Goal: Task Accomplishment & Management: Manage account settings

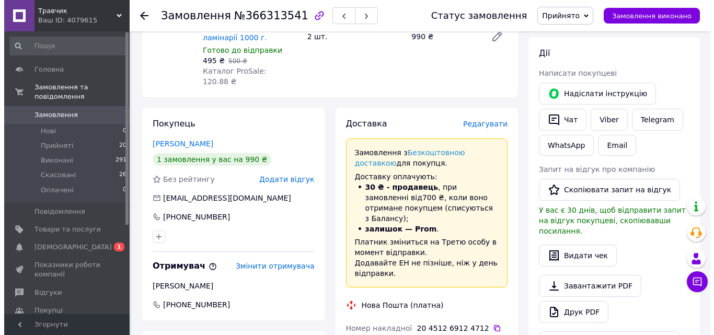
scroll to position [156, 0]
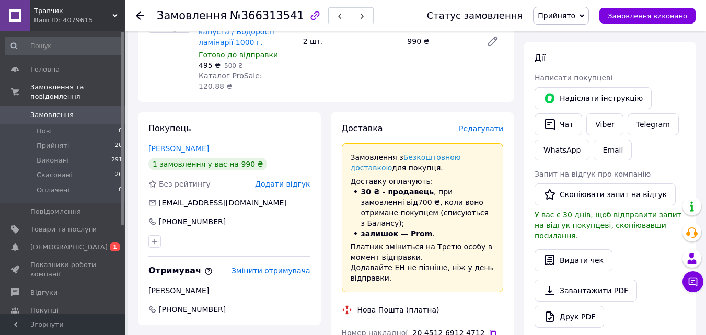
click at [487, 124] on span "Редагувати" at bounding box center [481, 128] width 44 height 8
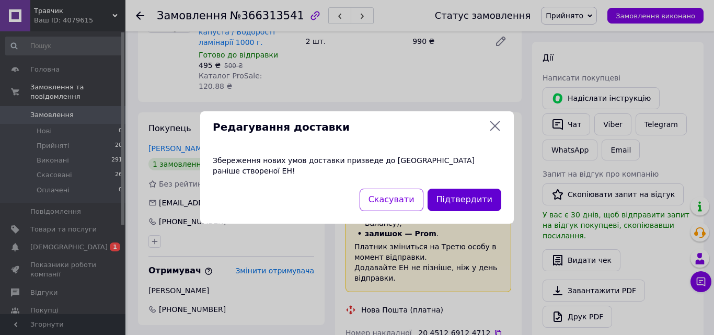
click at [468, 200] on button "Підтвердити" at bounding box center [465, 200] width 74 height 22
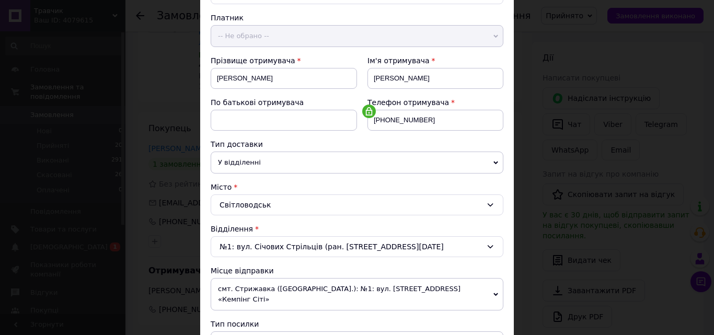
scroll to position [111, 0]
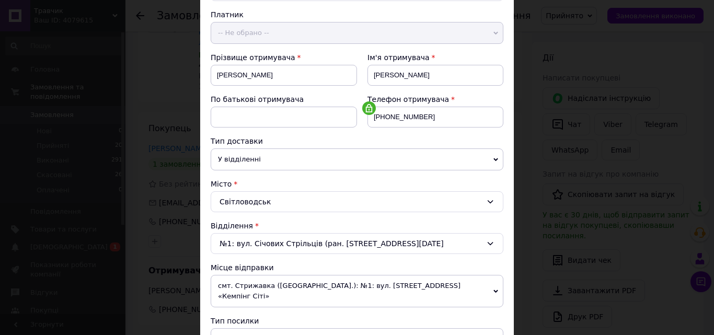
click at [489, 157] on span "У відділенні" at bounding box center [357, 160] width 293 height 22
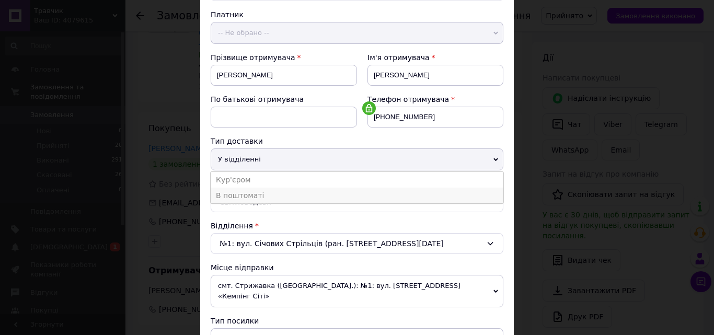
click at [265, 198] on li "В поштоматі" at bounding box center [357, 196] width 293 height 16
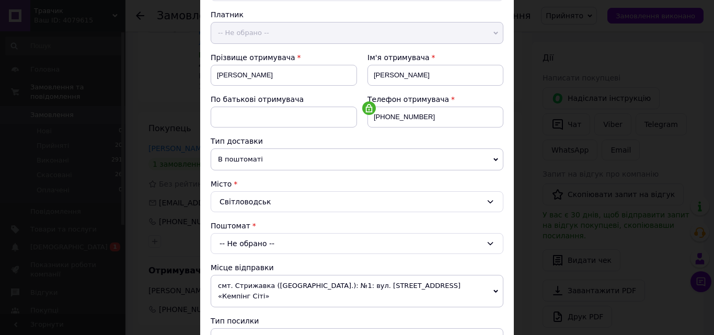
click at [309, 245] on div "-- Не обрано --" at bounding box center [357, 243] width 293 height 21
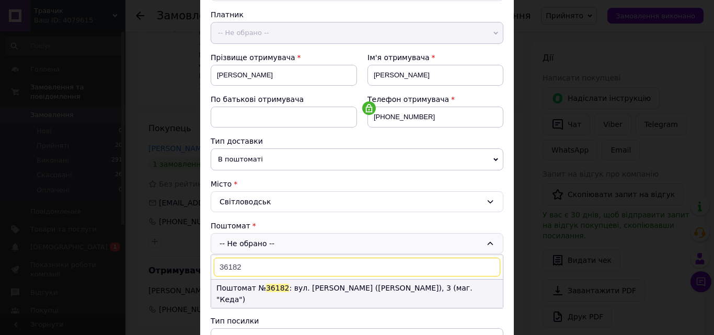
type input "36182"
click at [330, 285] on li "Поштомат № 36182 : вул. Михайла Грушевського (Калініна), 3 (маг. "Кеда")" at bounding box center [357, 294] width 292 height 28
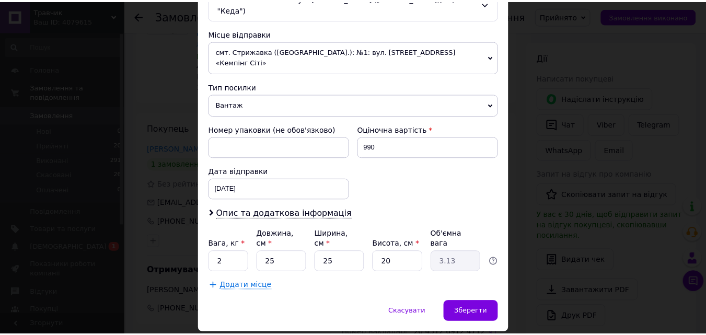
scroll to position [359, 0]
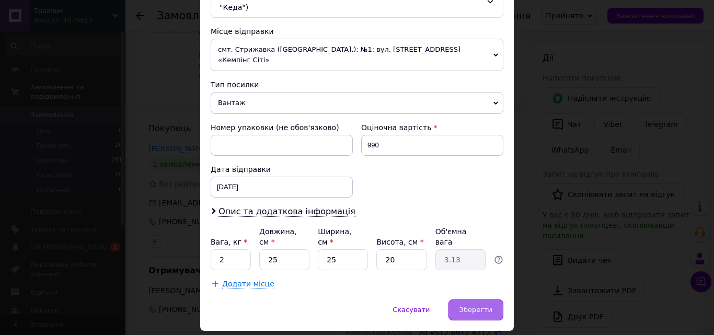
click at [486, 306] on span "Зберегти" at bounding box center [476, 310] width 33 height 8
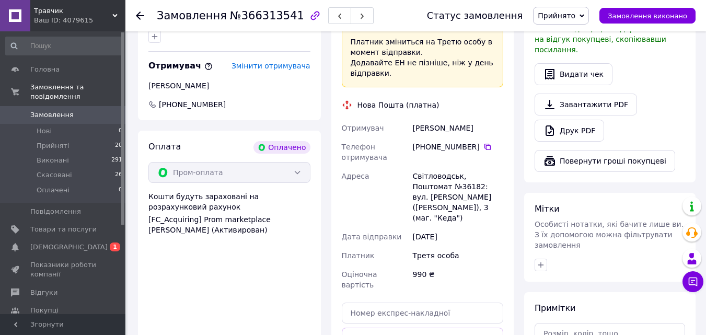
scroll to position [363, 0]
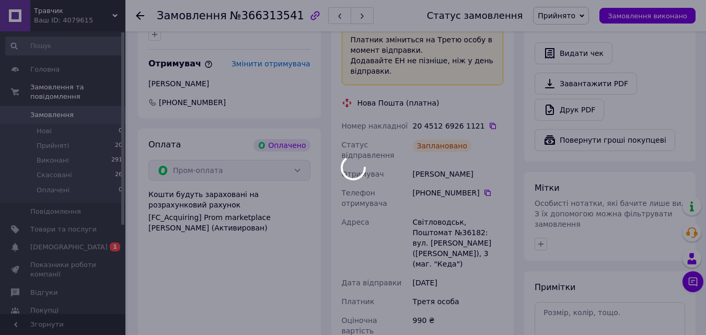
scroll to position [31, 0]
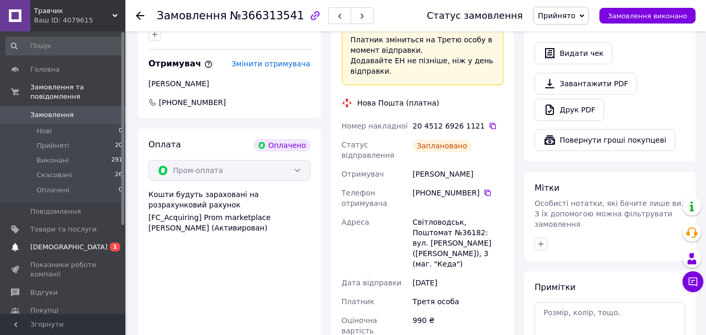
click at [50, 243] on span "[DEMOGRAPHIC_DATA]" at bounding box center [68, 247] width 77 height 9
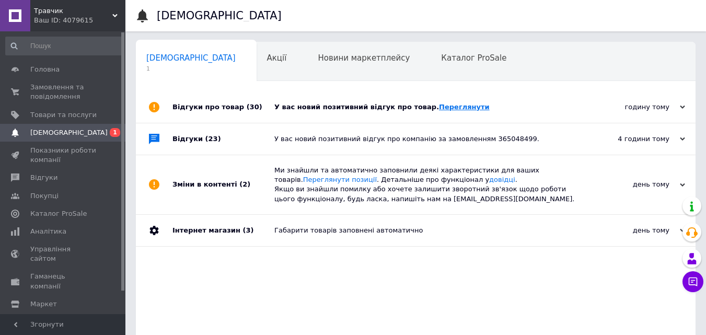
click at [453, 105] on link "Переглянути" at bounding box center [464, 107] width 51 height 8
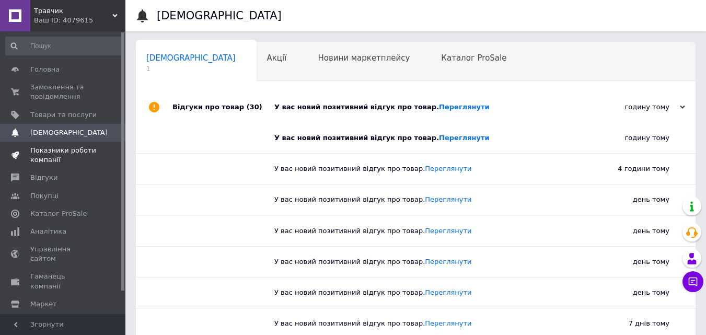
click at [54, 145] on link "Показники роботи компанії" at bounding box center [64, 155] width 129 height 27
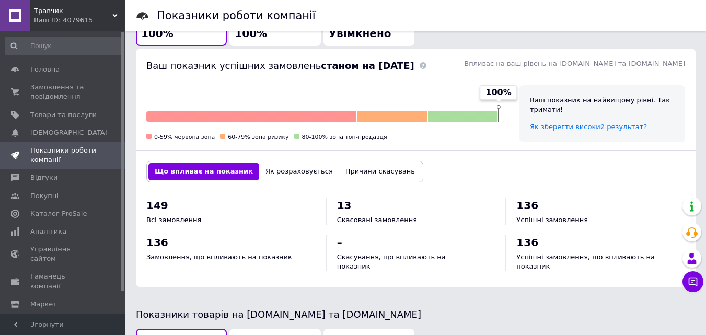
scroll to position [512, 0]
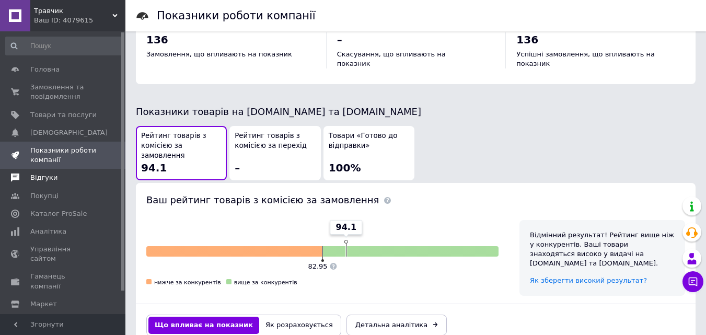
click at [39, 176] on span "Відгуки" at bounding box center [43, 177] width 27 height 9
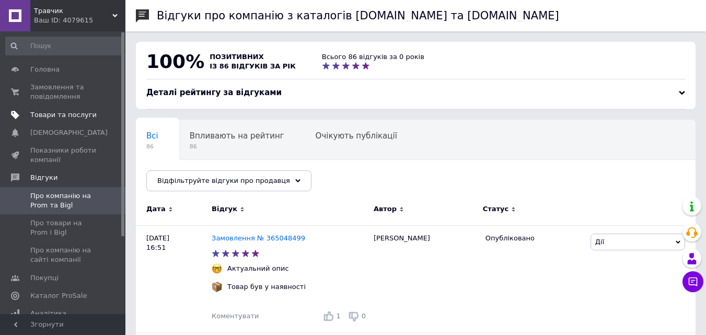
click at [67, 111] on span "Товари та послуги" at bounding box center [63, 114] width 66 height 9
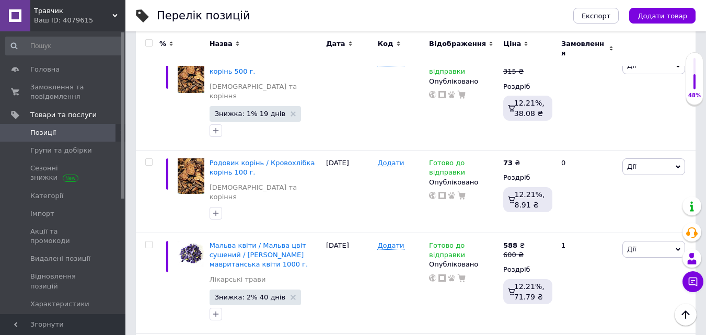
scroll to position [1631, 0]
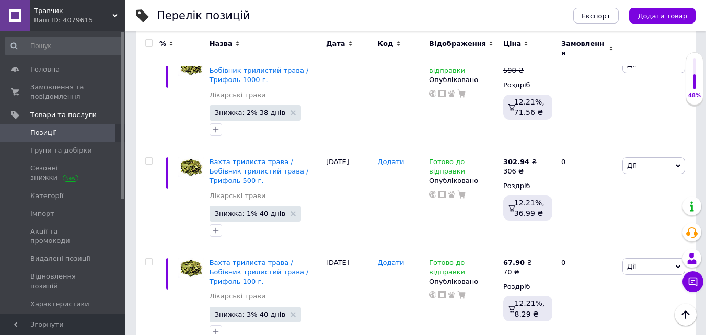
scroll to position [1669, 0]
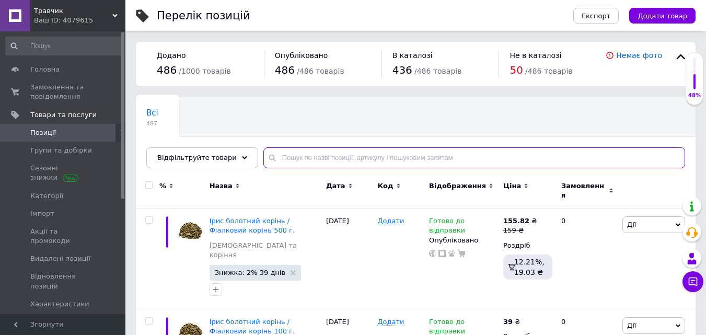
click at [299, 153] on input "text" at bounding box center [475, 157] width 422 height 21
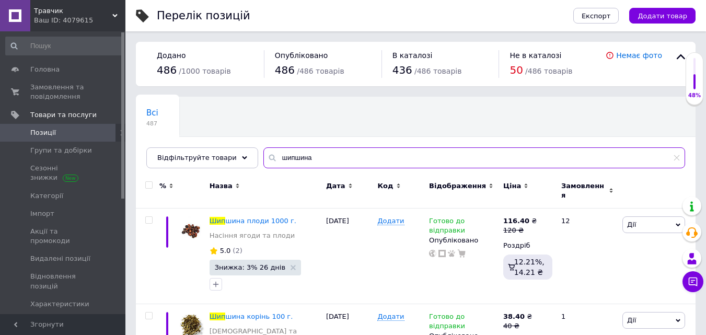
type input "шипшина"
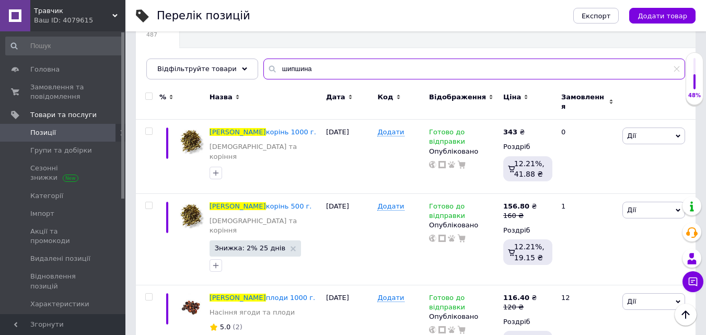
scroll to position [84, 0]
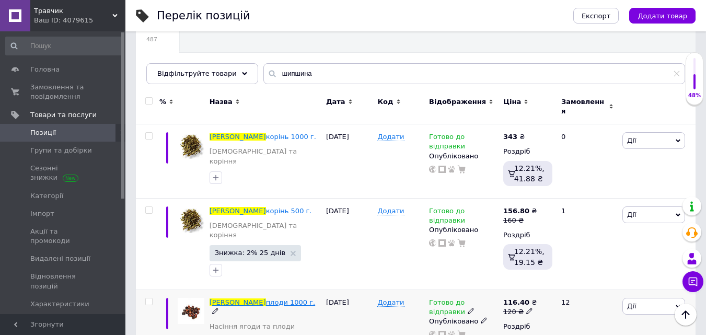
click at [266, 299] on span "плоди 1000 г." at bounding box center [291, 303] width 50 height 8
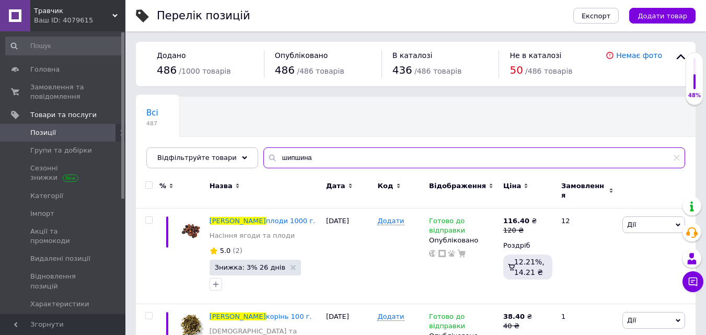
click at [332, 154] on input "шипшина" at bounding box center [475, 157] width 422 height 21
type input "ш"
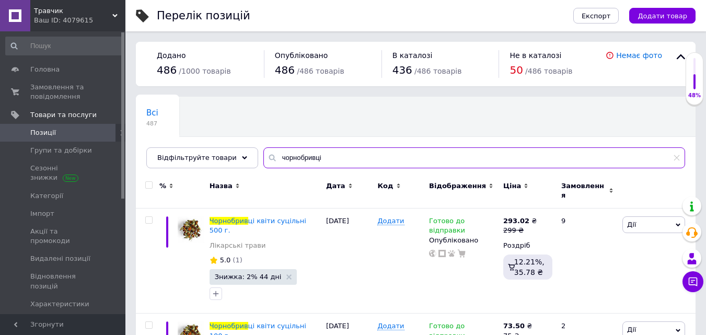
type input "чорнобривці"
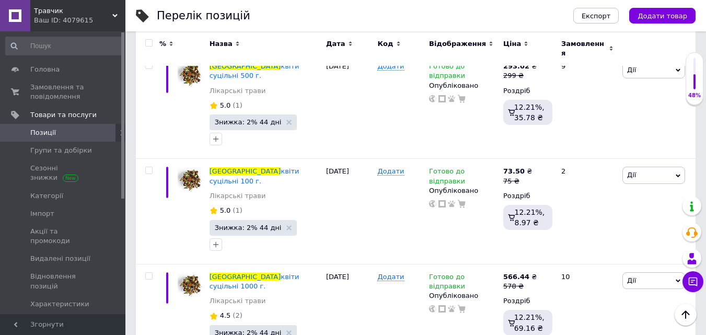
scroll to position [165, 0]
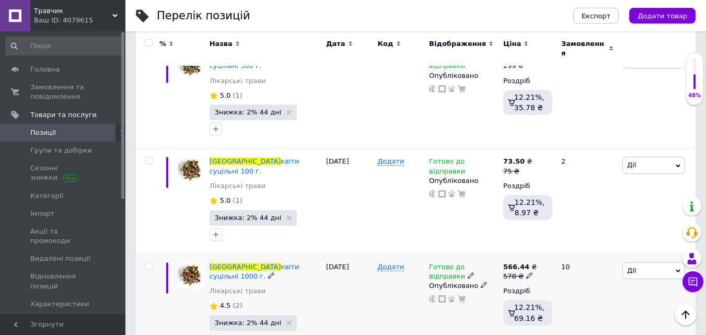
click at [233, 302] on span "(2)" at bounding box center [237, 306] width 9 height 8
click at [225, 302] on span "4.5" at bounding box center [225, 306] width 11 height 8
click at [234, 302] on span "(2)" at bounding box center [237, 306] width 9 height 8
click at [283, 263] on span "квіти суцільні 1000 г." at bounding box center [255, 271] width 90 height 17
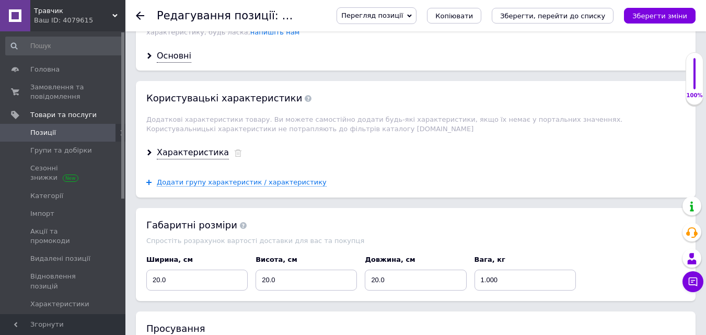
scroll to position [1267, 0]
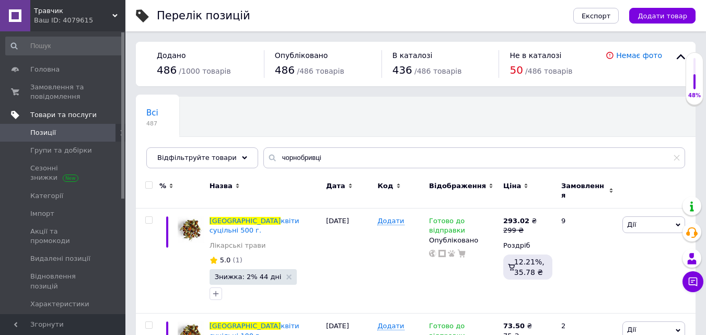
click at [70, 113] on span "Товари та послуги" at bounding box center [63, 114] width 66 height 9
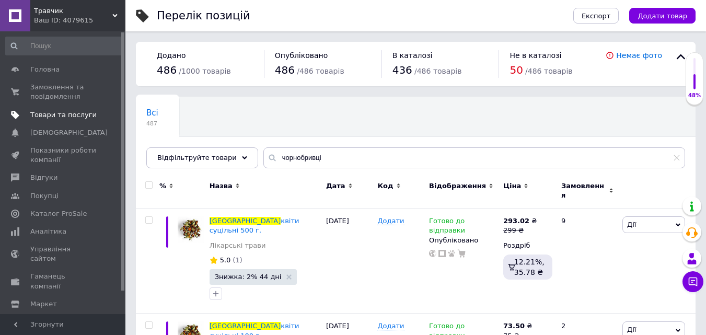
click at [70, 113] on span "Товари та послуги" at bounding box center [63, 114] width 66 height 9
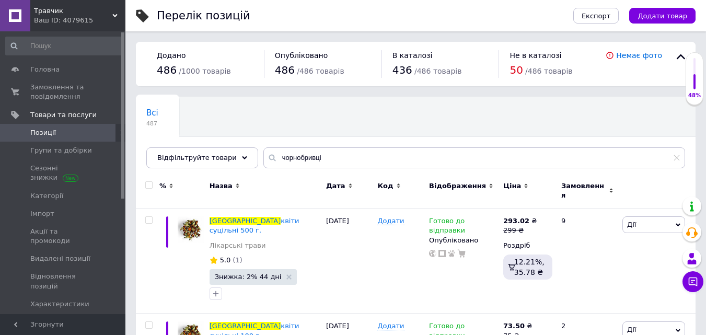
click at [57, 135] on span "Позиції" at bounding box center [63, 132] width 66 height 9
click at [67, 100] on span "Замовлення та повідомлення" at bounding box center [63, 92] width 66 height 19
